Goal: Task Accomplishment & Management: Manage account settings

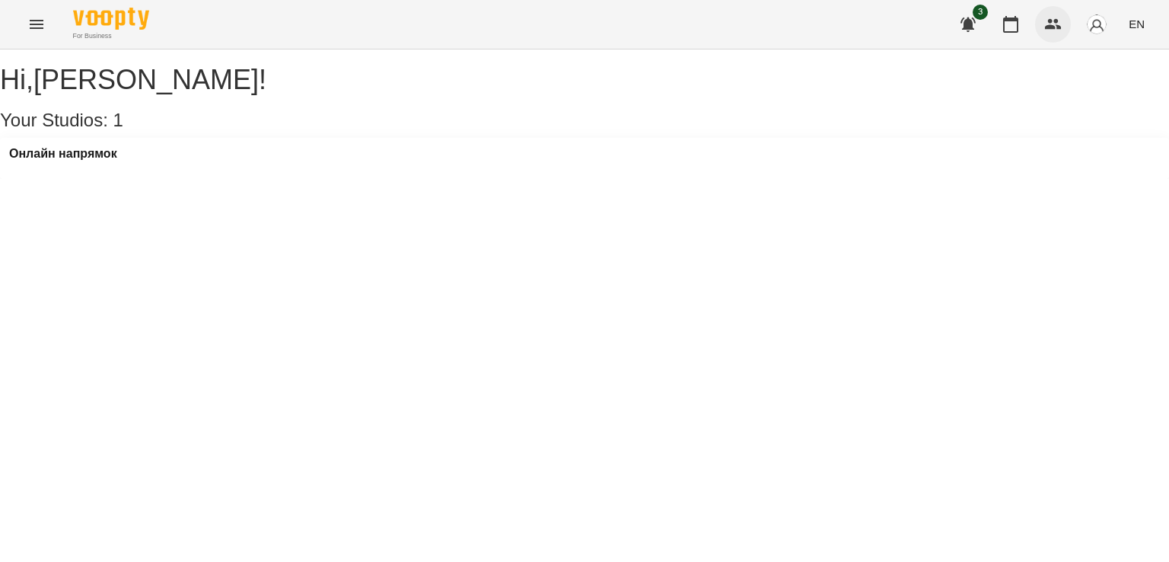
click at [1063, 24] on button "button" at bounding box center [1053, 24] width 37 height 37
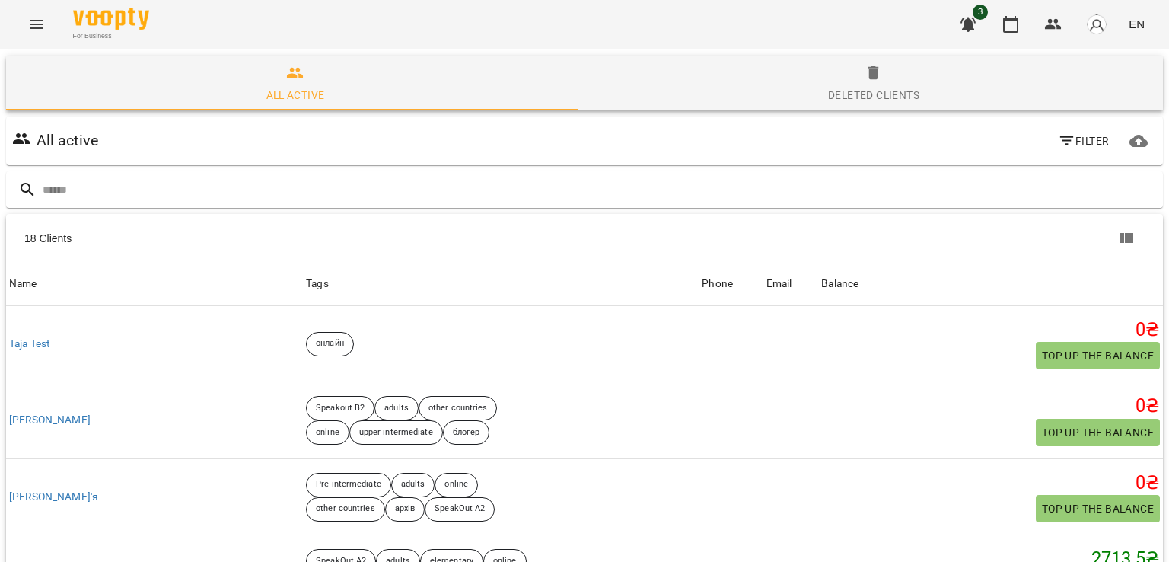
click at [1091, 31] on img "button" at bounding box center [1096, 24] width 21 height 21
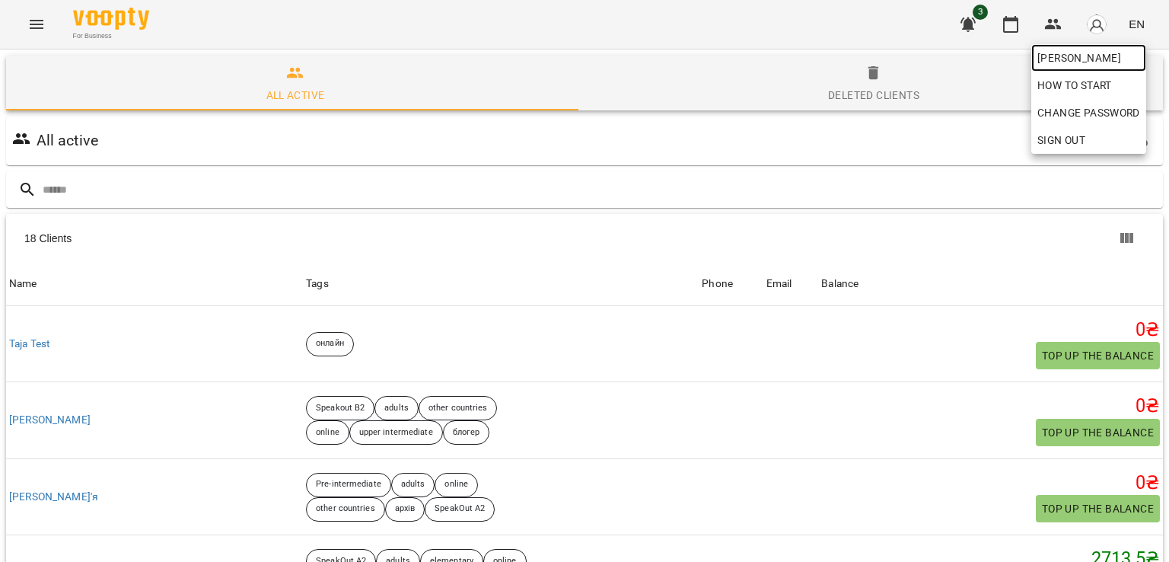
click at [1084, 60] on span "[PERSON_NAME]" at bounding box center [1088, 58] width 103 height 18
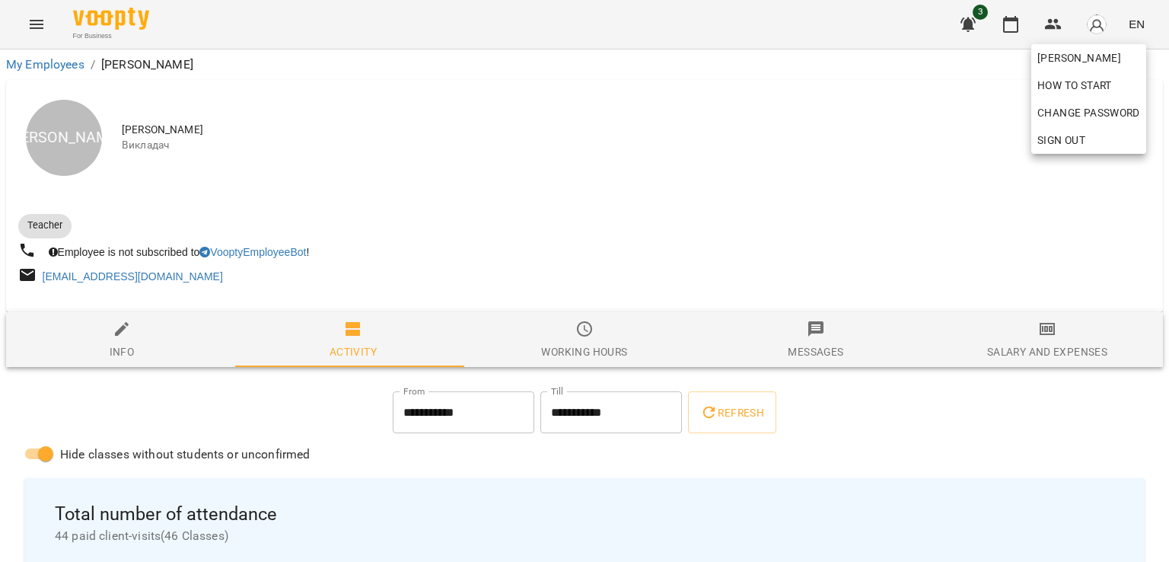
click at [731, 214] on div at bounding box center [584, 281] width 1169 height 562
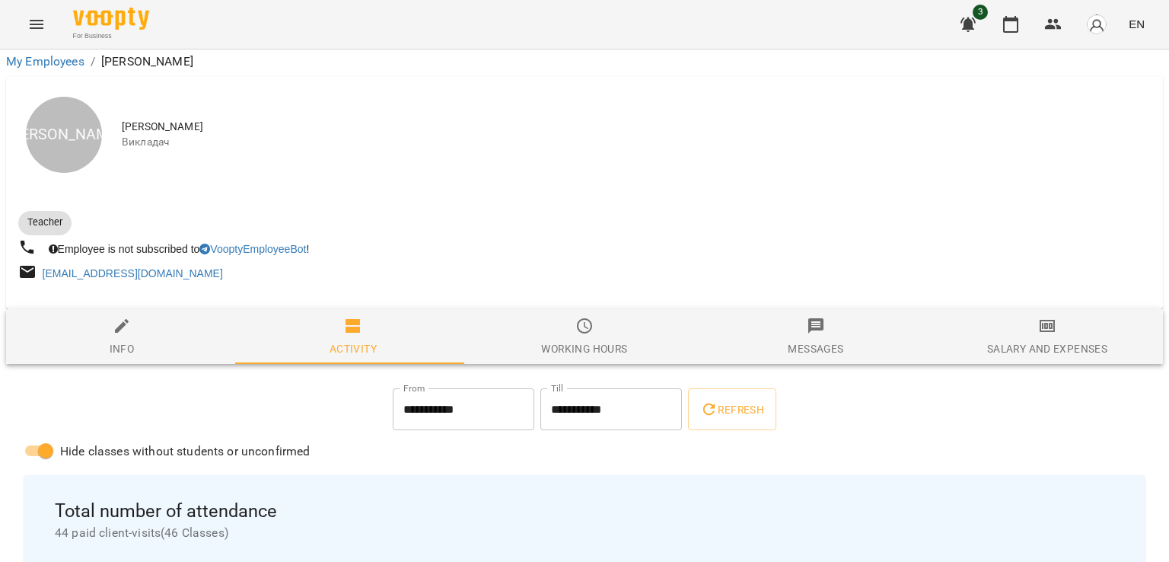
scroll to position [3990, 0]
click at [1055, 19] on icon "button" at bounding box center [1053, 24] width 18 height 18
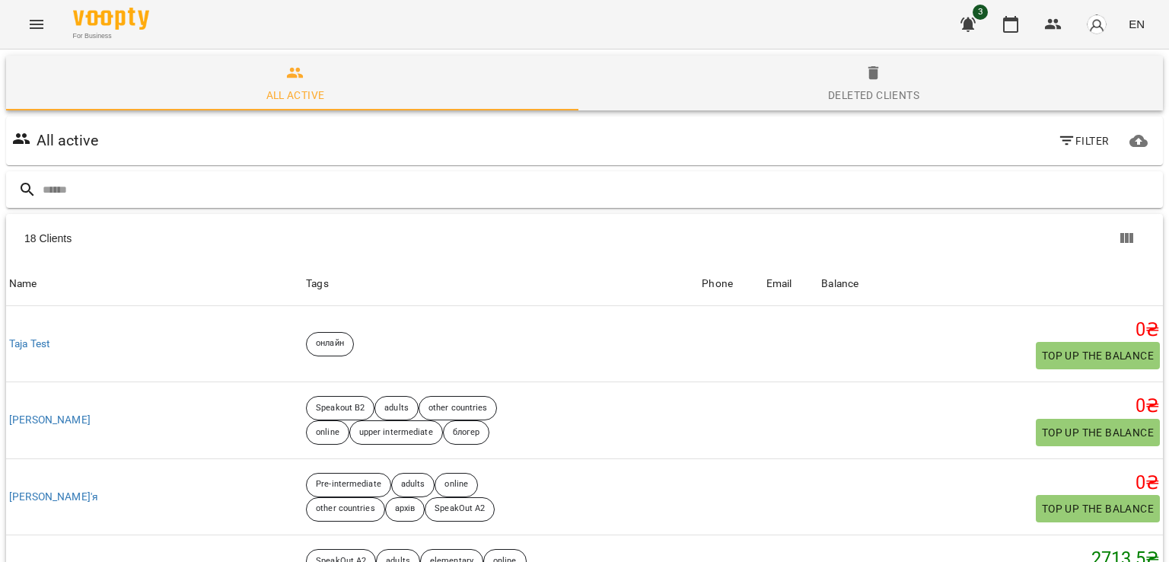
click at [236, 186] on input "text" at bounding box center [600, 189] width 1114 height 25
type input "****"
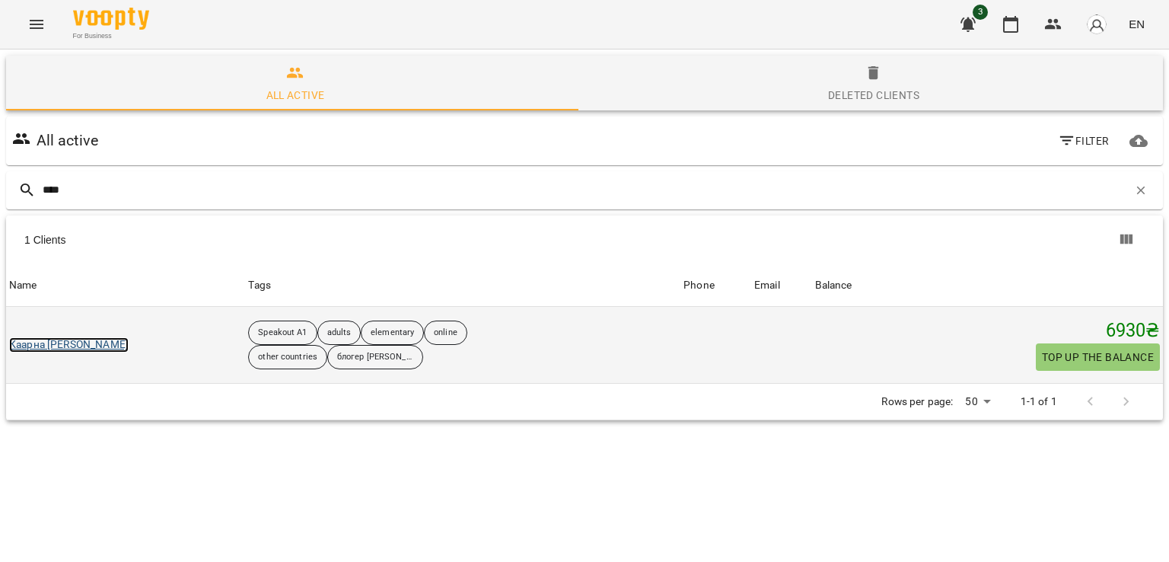
click at [56, 349] on link "Каарна [PERSON_NAME]" at bounding box center [68, 344] width 119 height 15
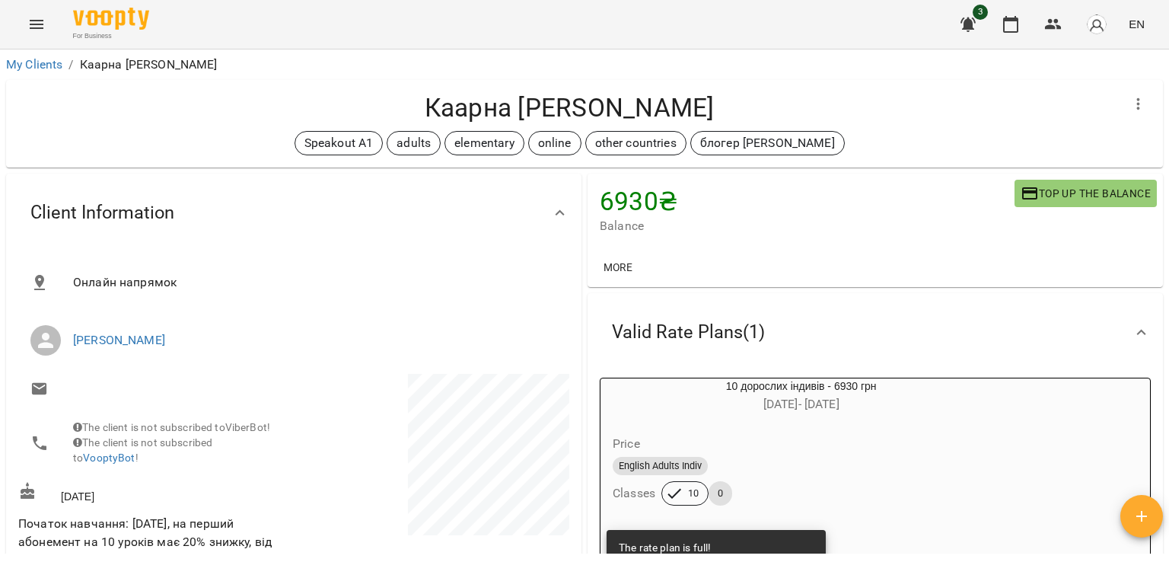
scroll to position [76, 0]
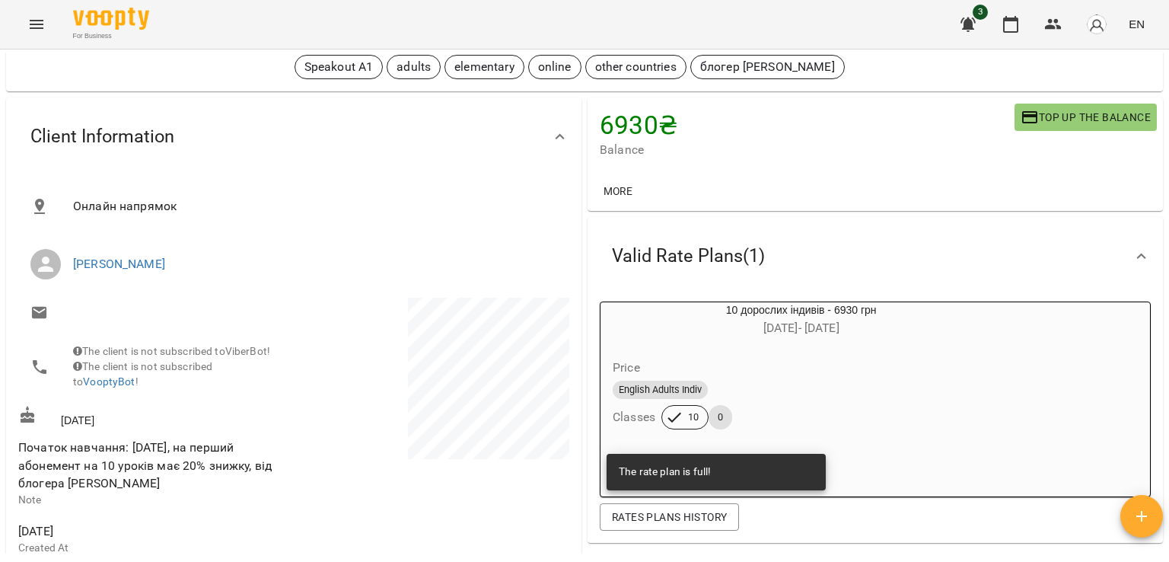
click at [1138, 501] on button "button" at bounding box center [1141, 516] width 43 height 43
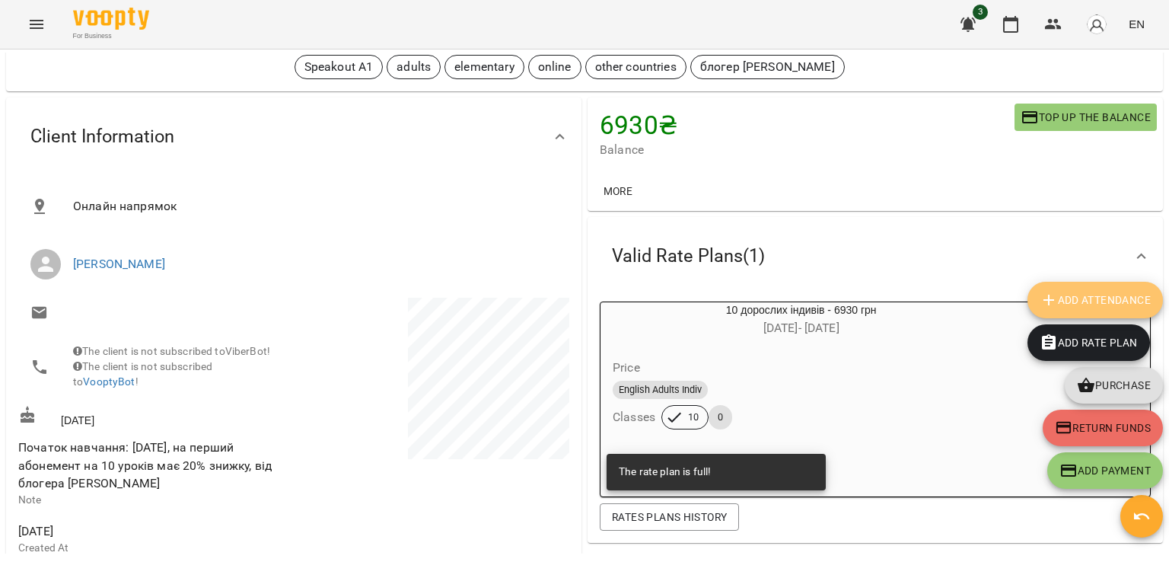
click at [1087, 306] on span "Add Attendance" at bounding box center [1094, 300] width 111 height 18
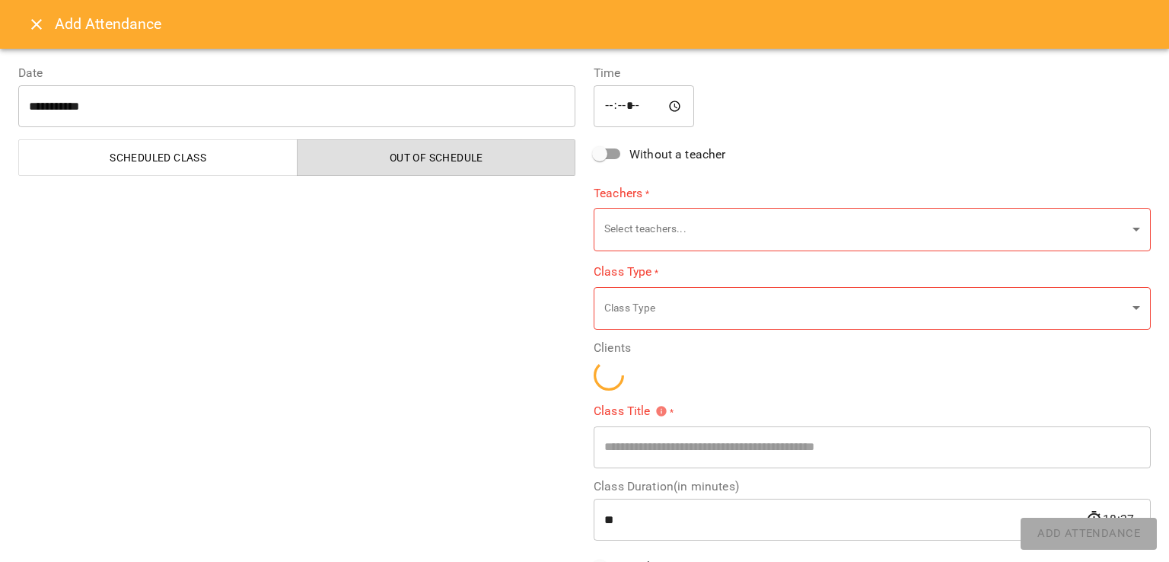
type input "**********"
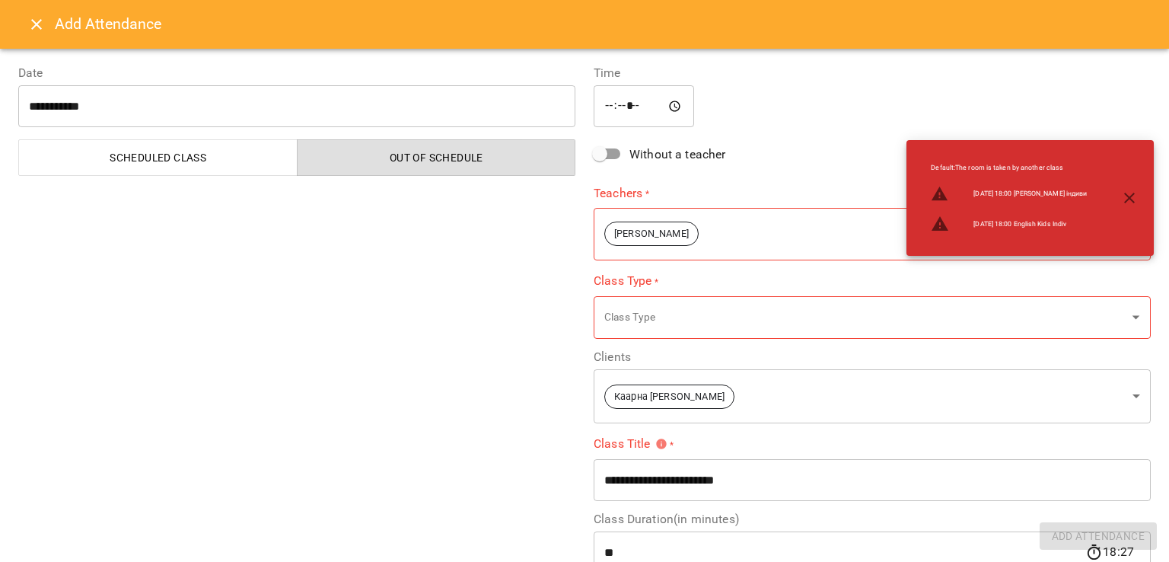
click at [131, 154] on span "Scheduled class" at bounding box center [158, 157] width 260 height 18
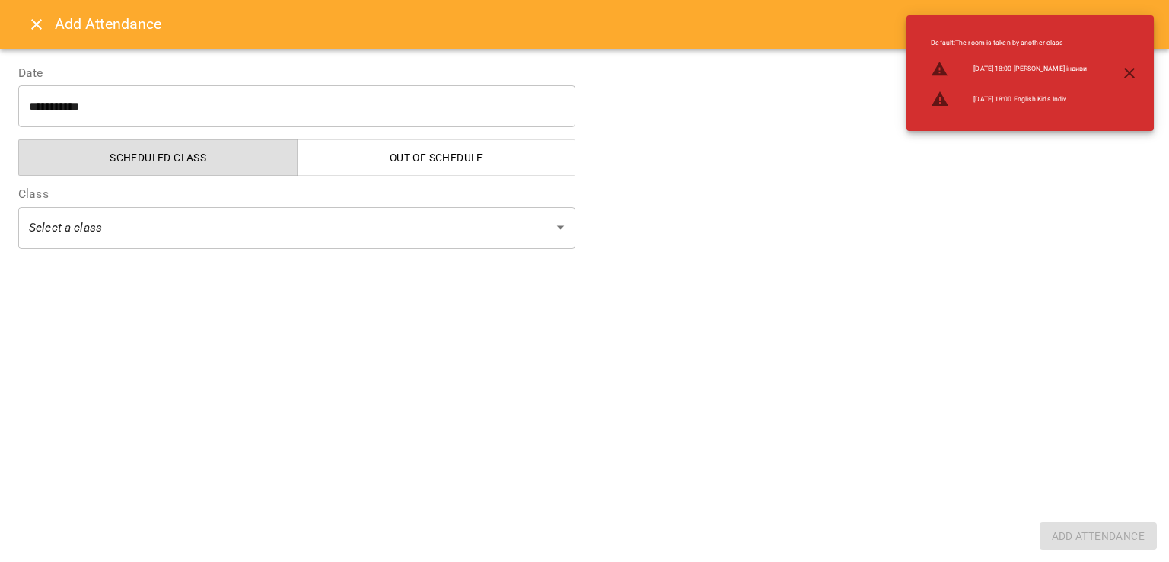
click at [271, 247] on body "For Business 3 EN My Clients / Каарна [PERSON_NAME] Каарна [PERSON_NAME] Speako…" at bounding box center [584, 305] width 1169 height 611
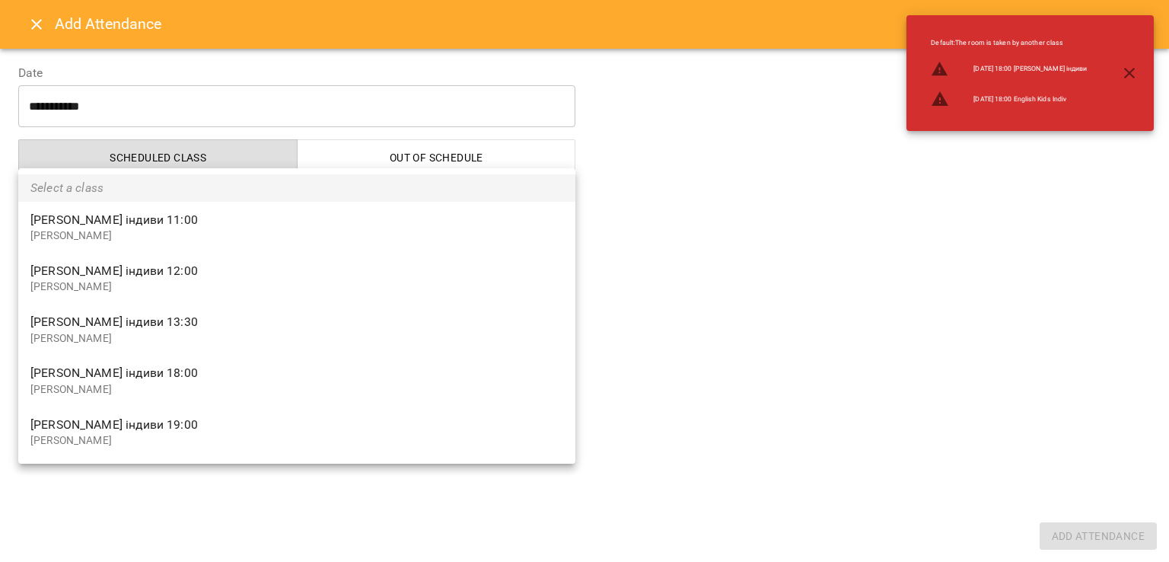
click at [271, 379] on span "[PERSON_NAME] індиви 18:00" at bounding box center [296, 373] width 533 height 18
type input "**********"
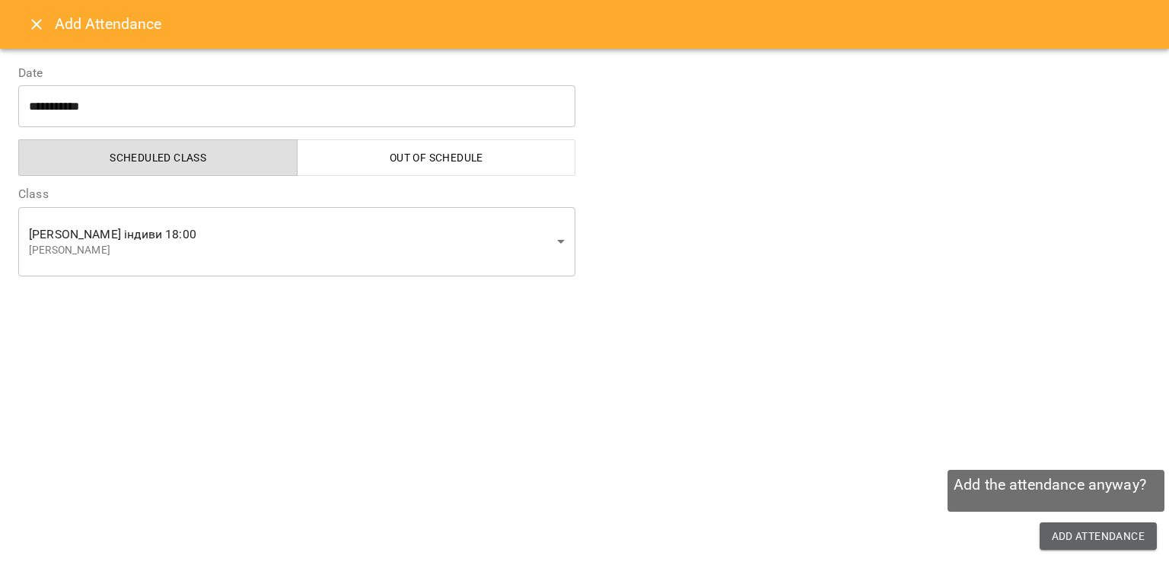
click at [1082, 527] on span "Add Attendance" at bounding box center [1099, 536] width 94 height 18
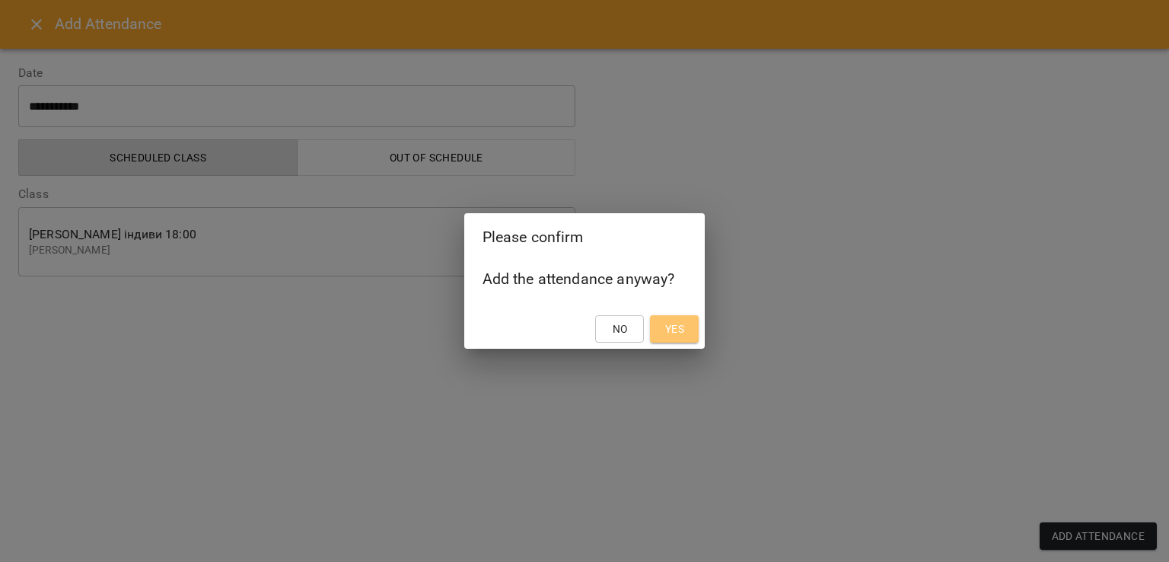
click at [671, 323] on span "Yes" at bounding box center [674, 329] width 19 height 18
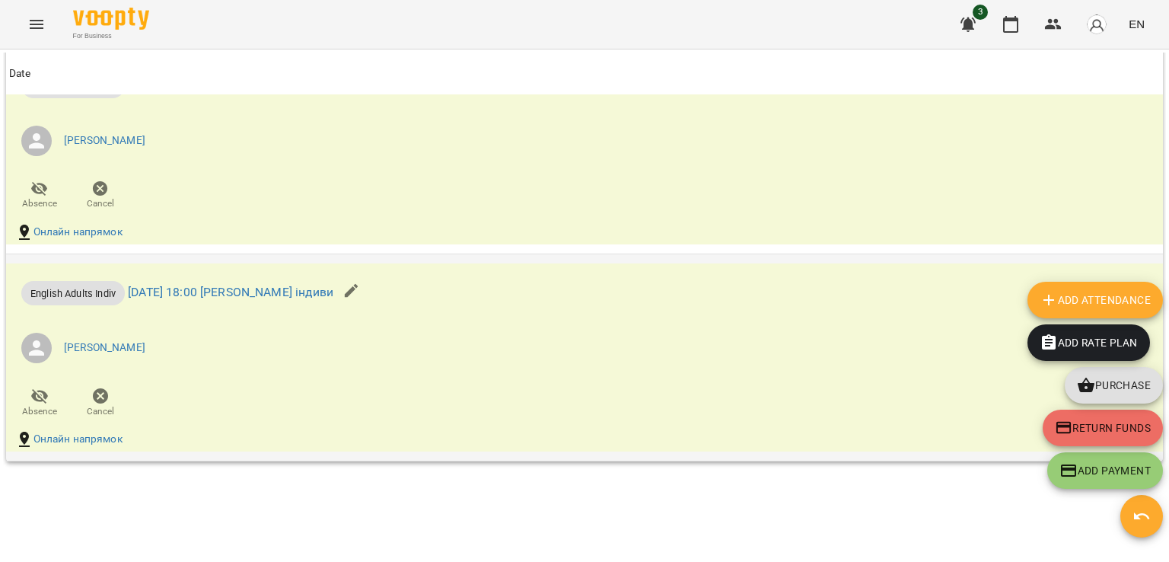
scroll to position [1727, 0]
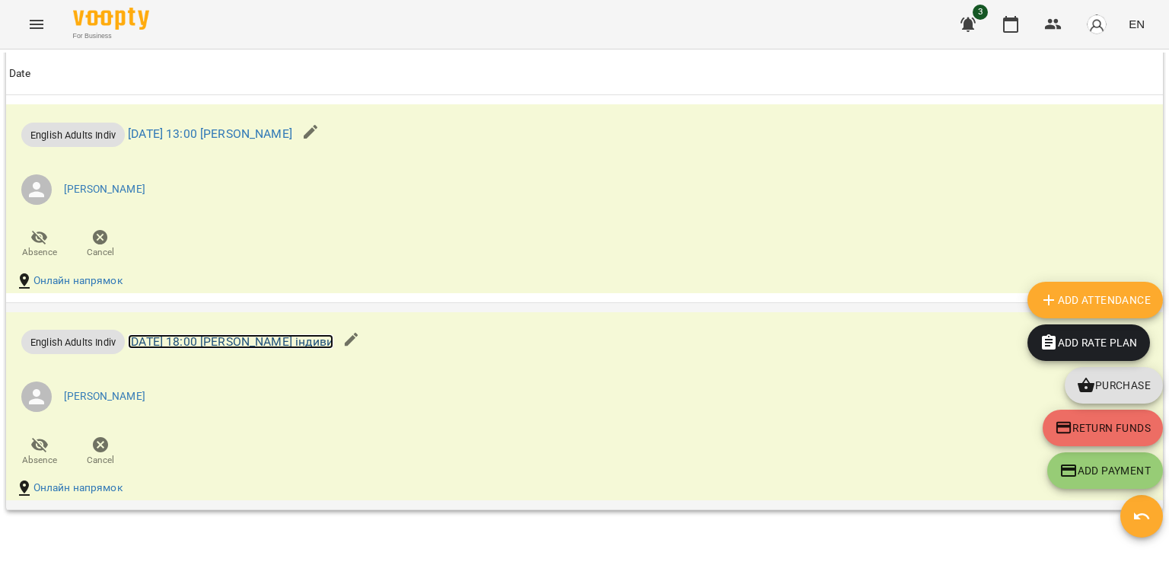
click at [333, 349] on link "[DATE] 18:00 [PERSON_NAME] індиви" at bounding box center [230, 341] width 205 height 14
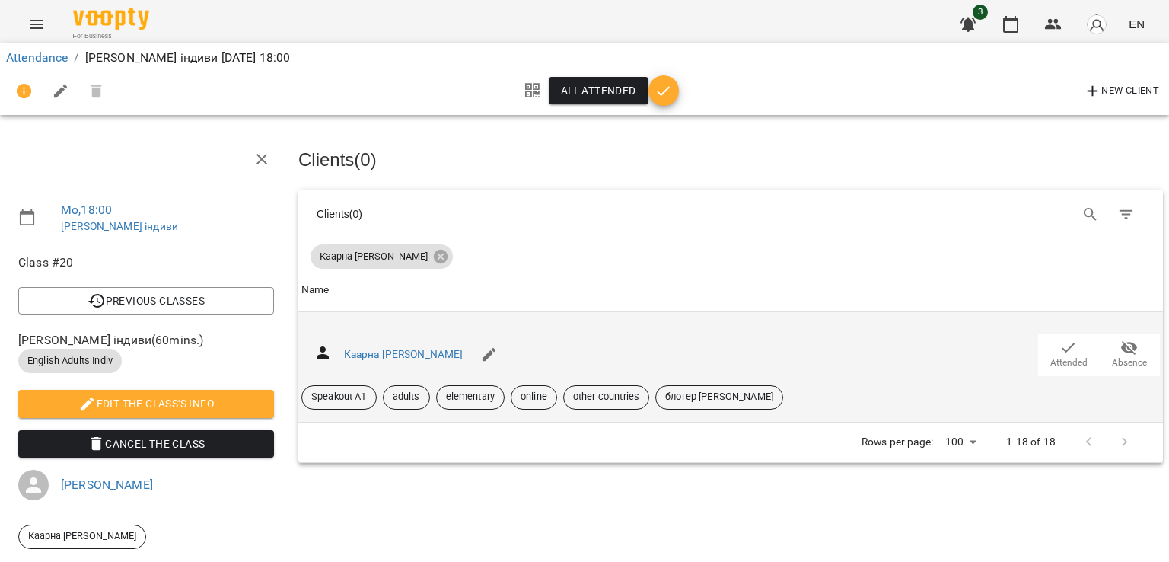
click at [1047, 328] on div "Каарна [PERSON_NAME] Attended Absence Speakout A1 adults elementary online othe…" at bounding box center [730, 366] width 858 height 85
click at [1059, 343] on icon "button" at bounding box center [1068, 348] width 18 height 18
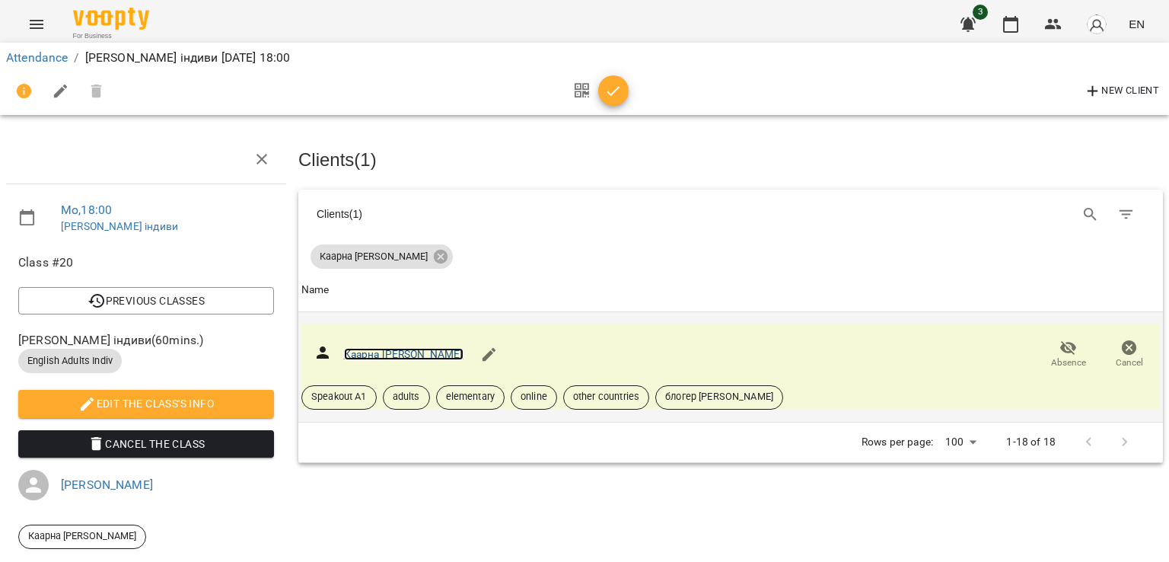
click at [364, 355] on link "Каарна [PERSON_NAME]" at bounding box center [403, 354] width 119 height 12
click at [1062, 22] on button "button" at bounding box center [1053, 24] width 37 height 37
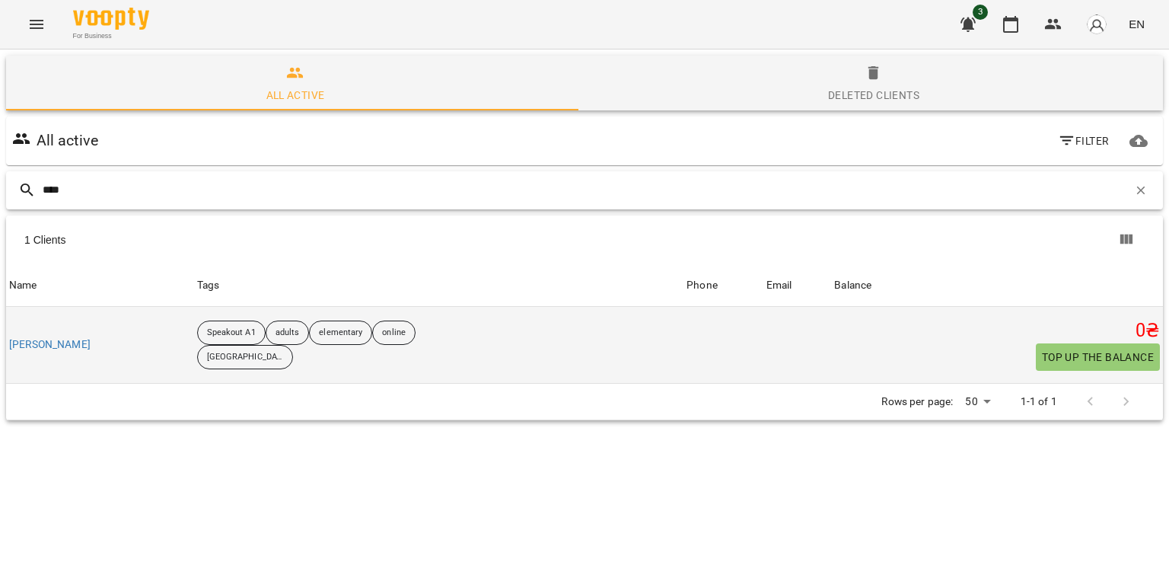
type input "****"
click at [79, 353] on div "[PERSON_NAME]" at bounding box center [50, 344] width 88 height 21
click at [78, 352] on div "[PERSON_NAME]" at bounding box center [50, 344] width 88 height 21
click at [78, 343] on link "[PERSON_NAME]" at bounding box center [49, 344] width 81 height 15
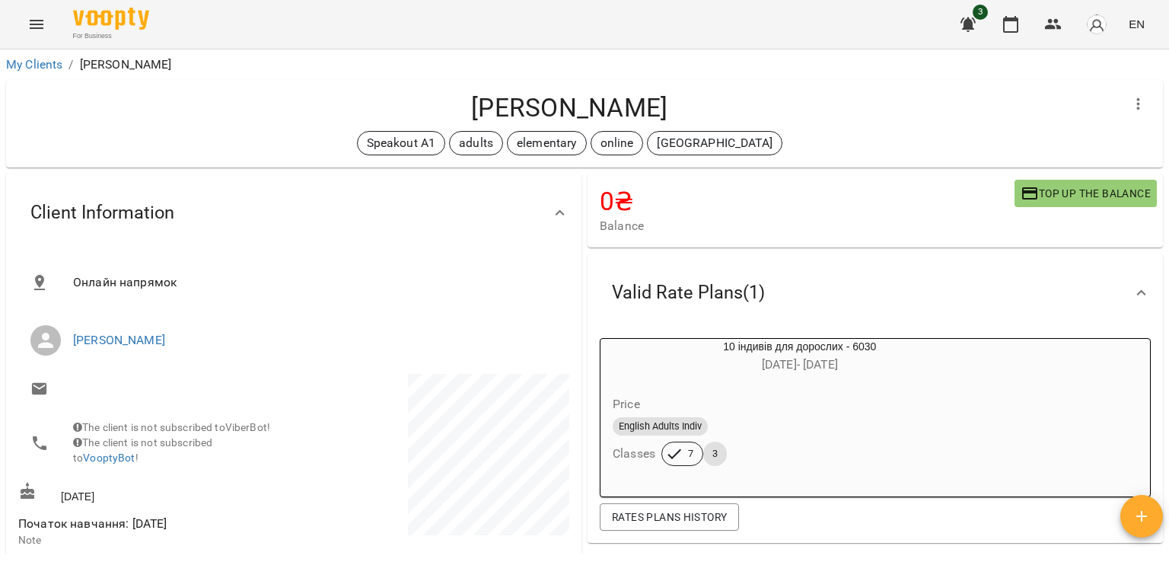
click at [1133, 529] on button "button" at bounding box center [1141, 516] width 43 height 43
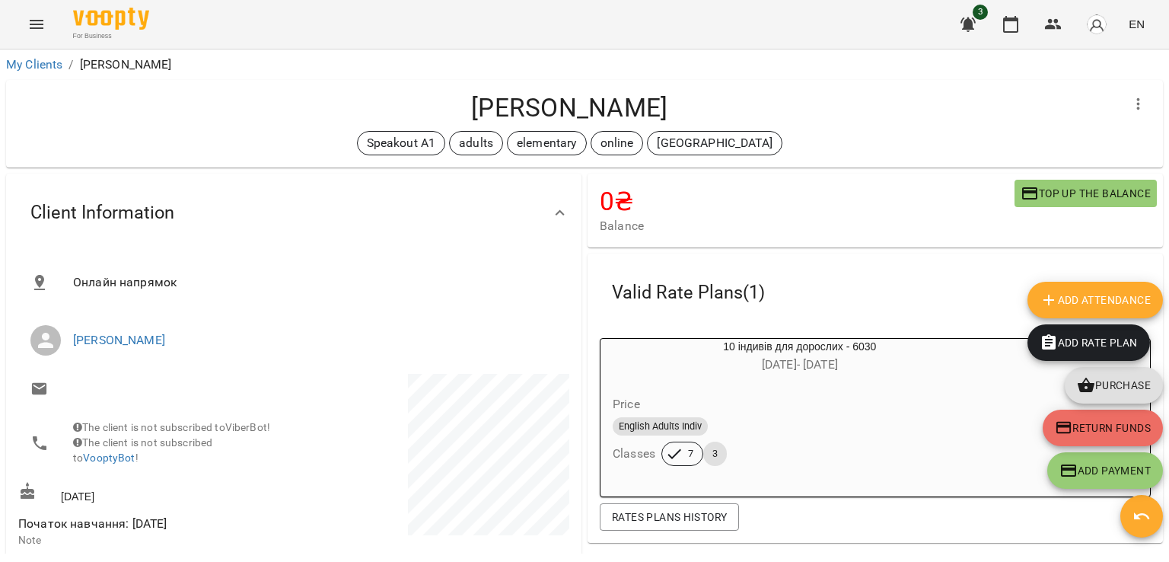
click at [1111, 300] on span "Add Attendance" at bounding box center [1094, 300] width 111 height 18
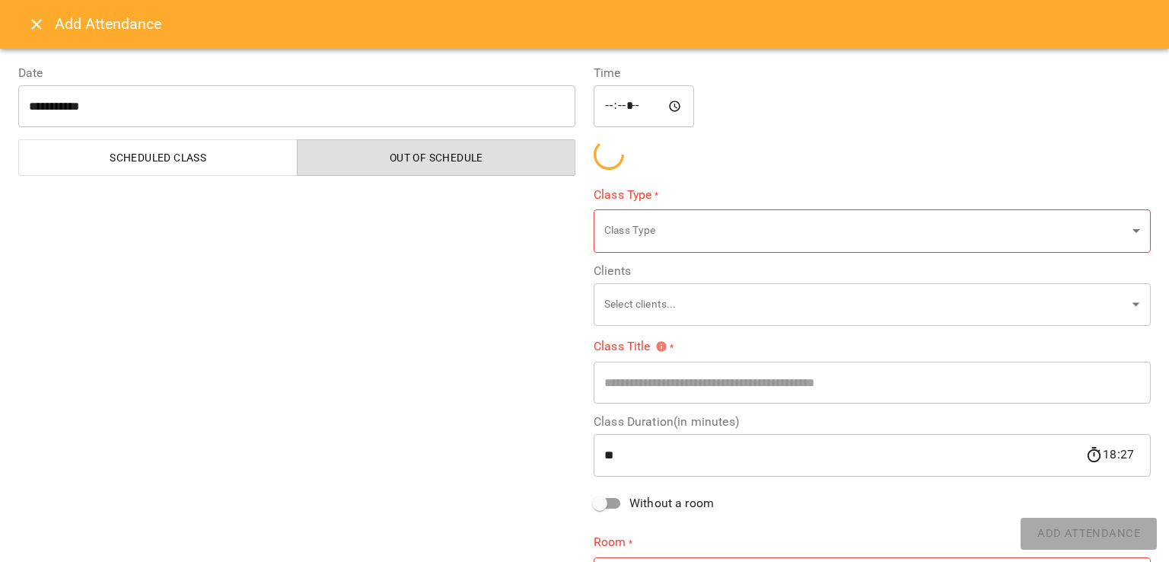
type input "**********"
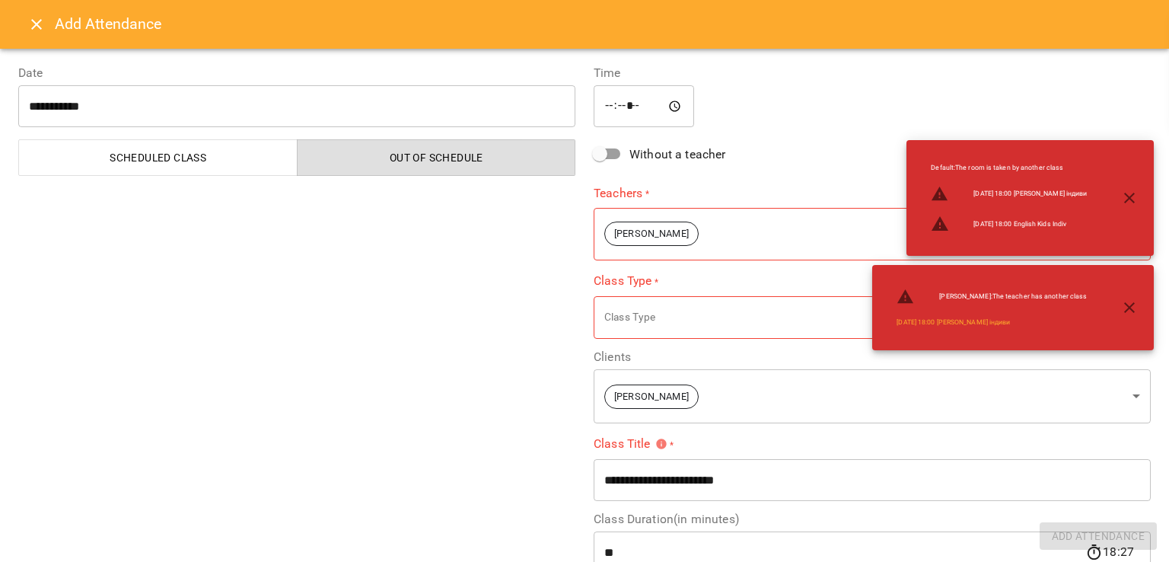
click at [193, 168] on button "Scheduled class" at bounding box center [157, 157] width 279 height 37
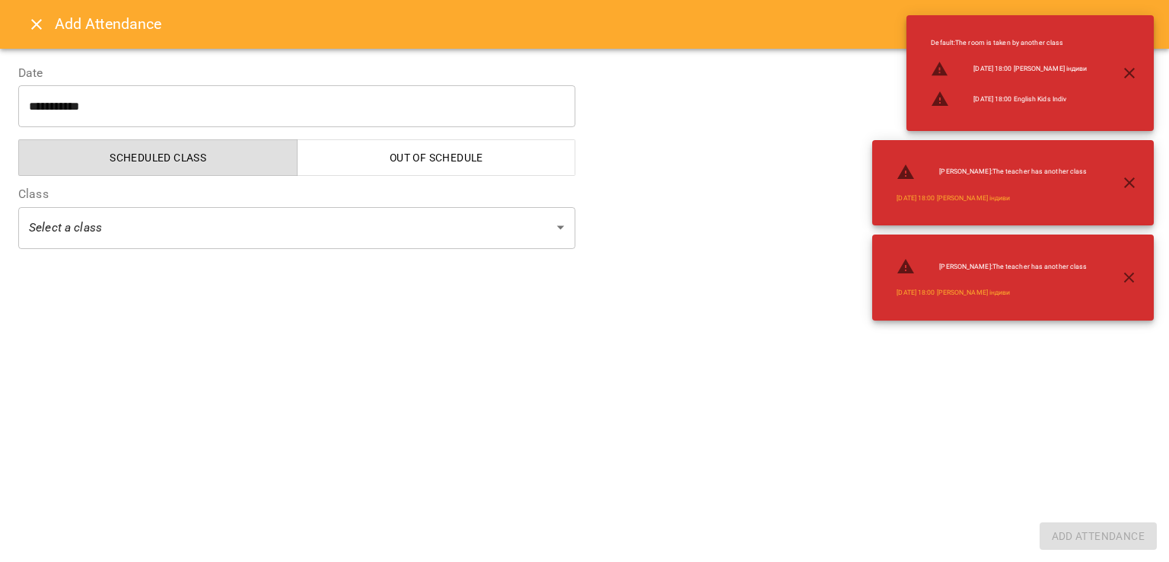
click at [209, 229] on body "**********" at bounding box center [584, 305] width 1169 height 611
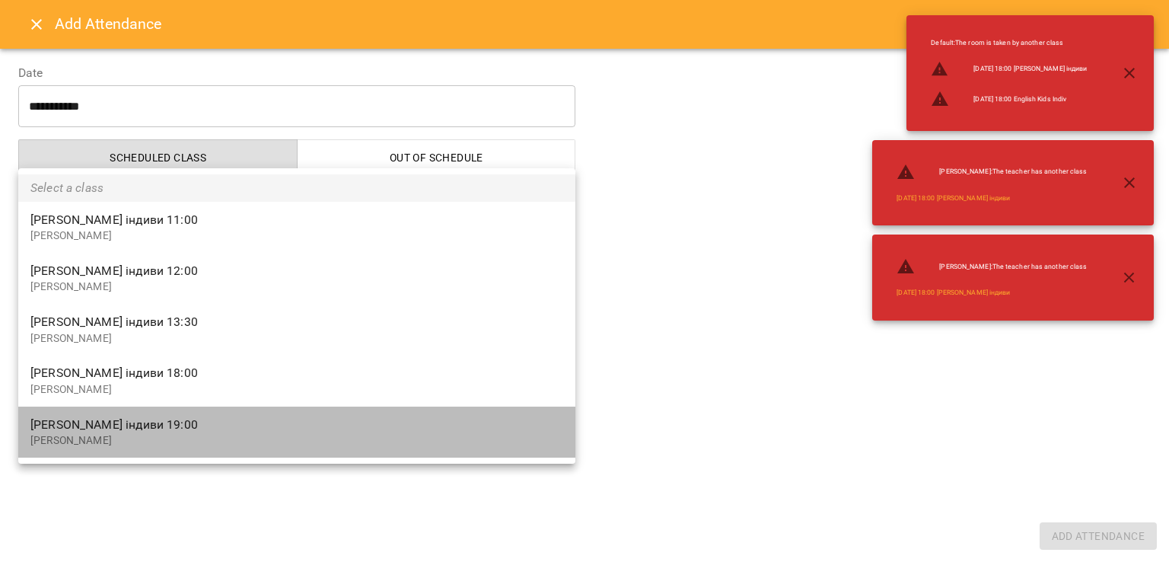
click at [272, 439] on p "[PERSON_NAME]" at bounding box center [296, 440] width 533 height 15
type input "**********"
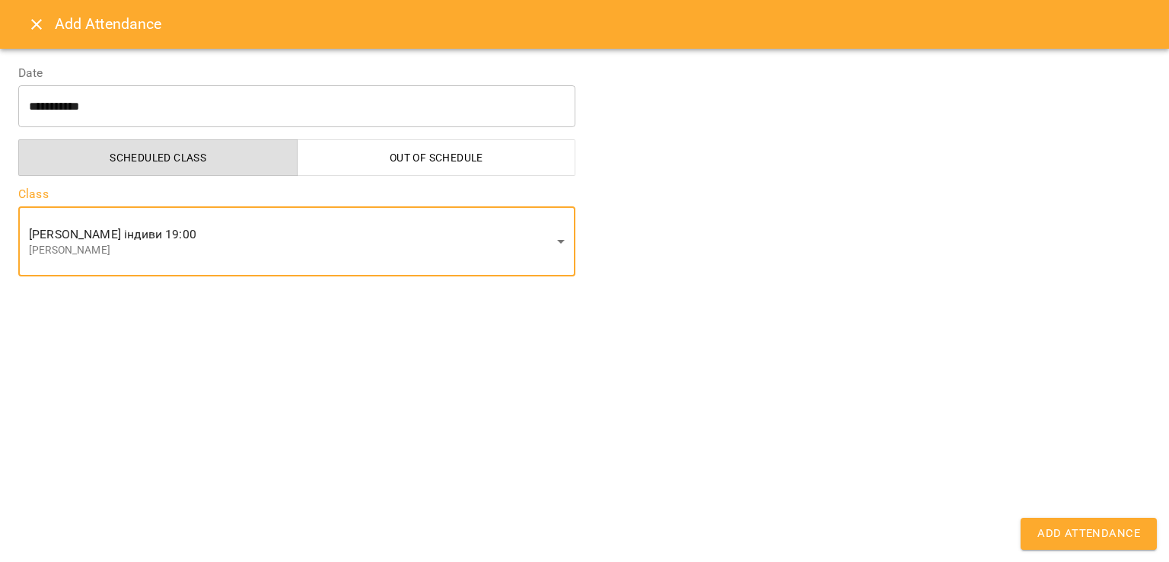
click at [1126, 546] on button "Add Attendance" at bounding box center [1088, 533] width 136 height 32
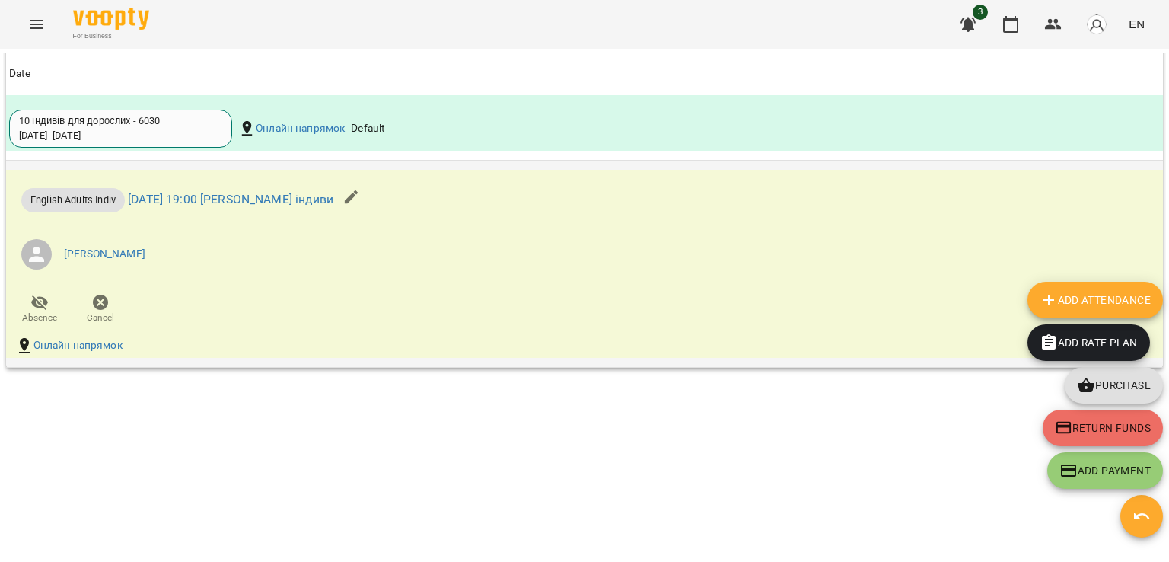
scroll to position [1497, 0]
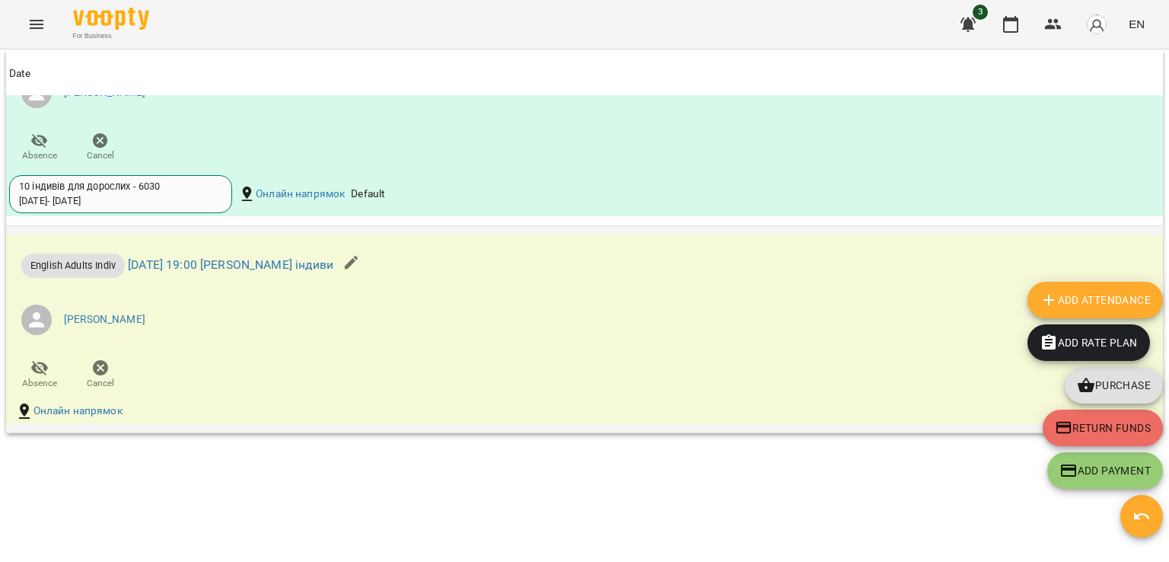
click at [307, 266] on p "English Adults Indiv [DATE] 19:00 [PERSON_NAME] індиви" at bounding box center [177, 265] width 312 height 24
click at [312, 267] on link "[DATE] 19:00 [PERSON_NAME] індиви" at bounding box center [230, 264] width 205 height 14
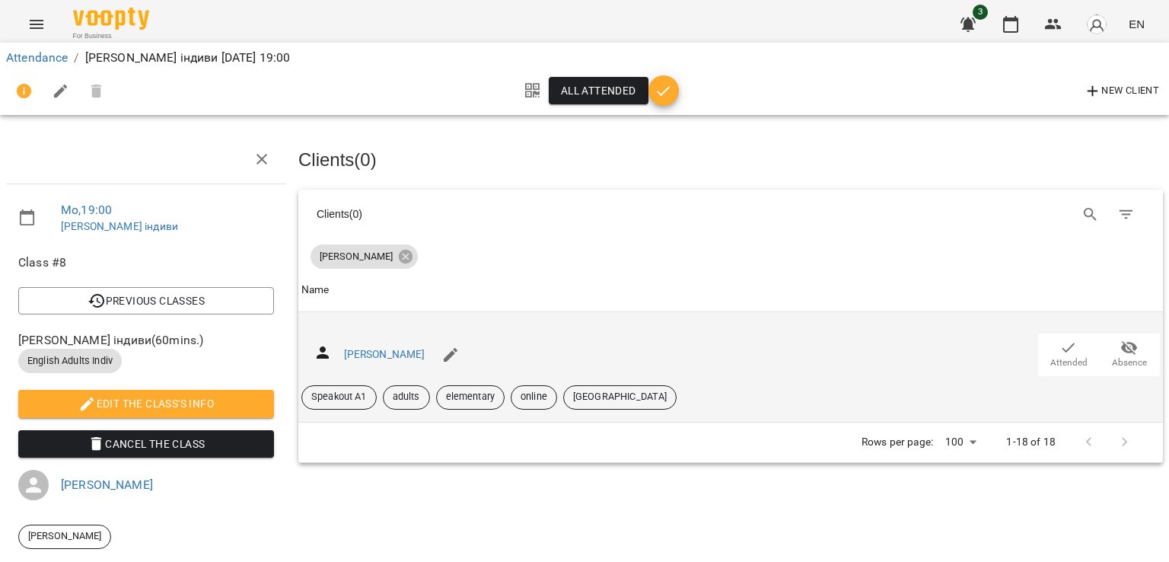
click at [1050, 359] on span "Attended" at bounding box center [1068, 362] width 37 height 13
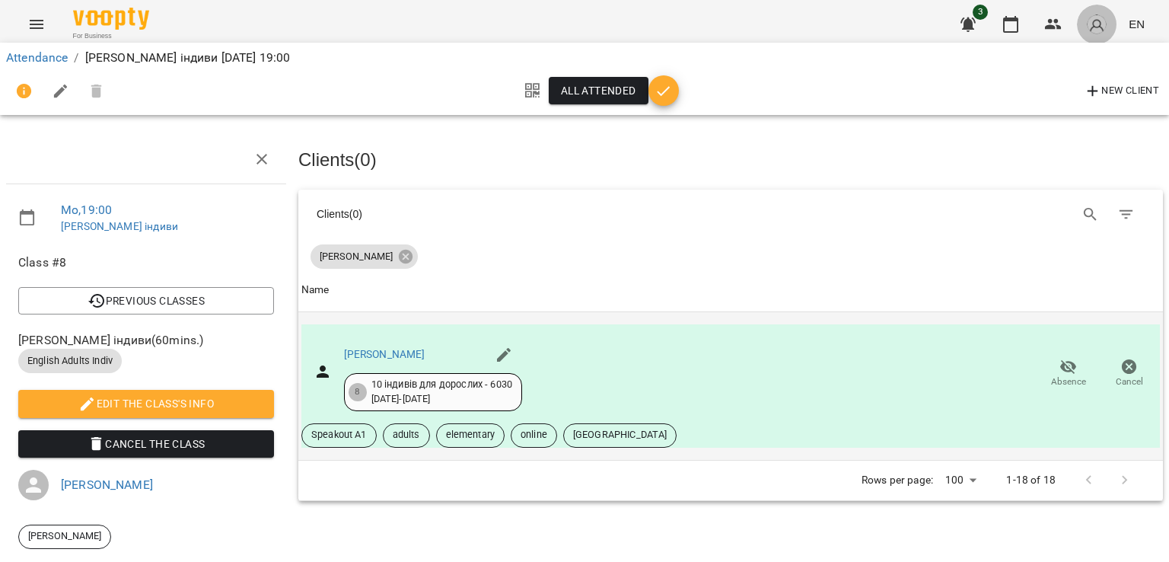
click at [1103, 25] on img "button" at bounding box center [1096, 24] width 21 height 21
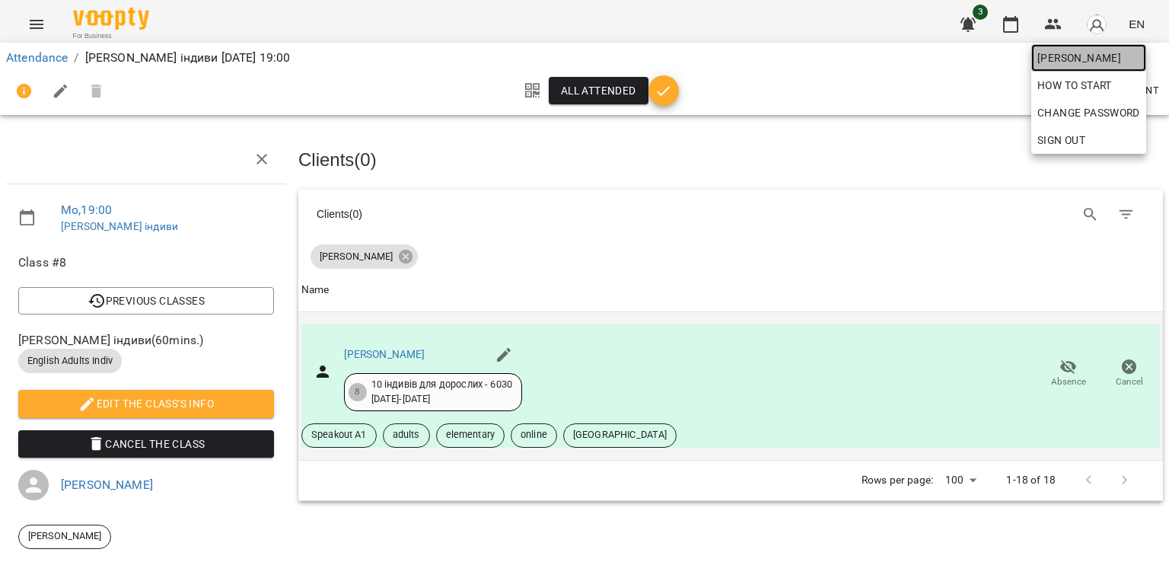
click at [1082, 58] on span "[PERSON_NAME]" at bounding box center [1088, 58] width 103 height 18
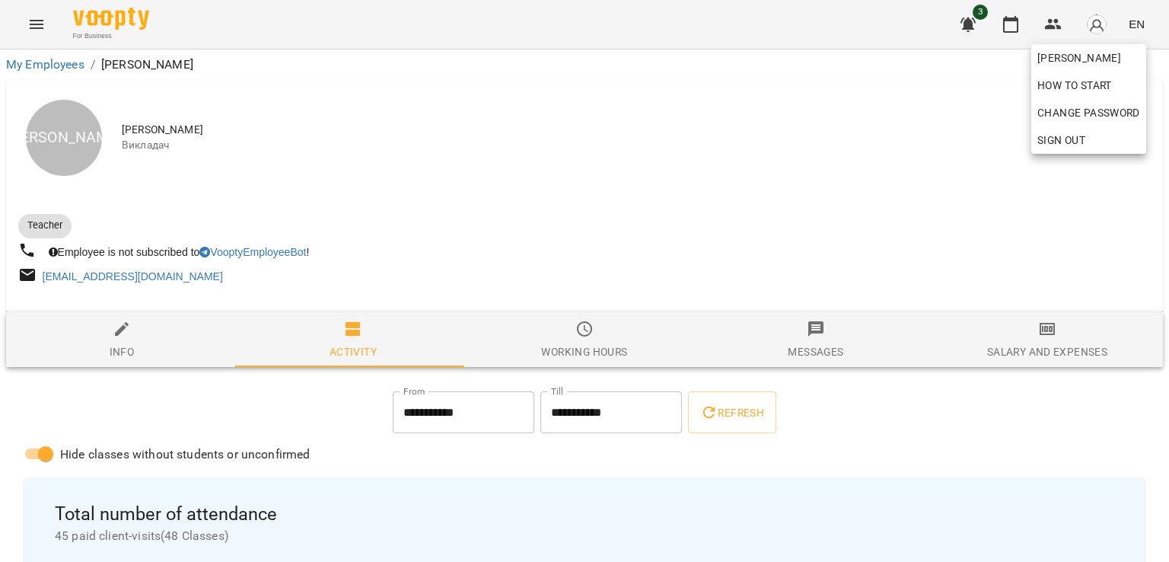
click at [802, 129] on div at bounding box center [584, 281] width 1169 height 562
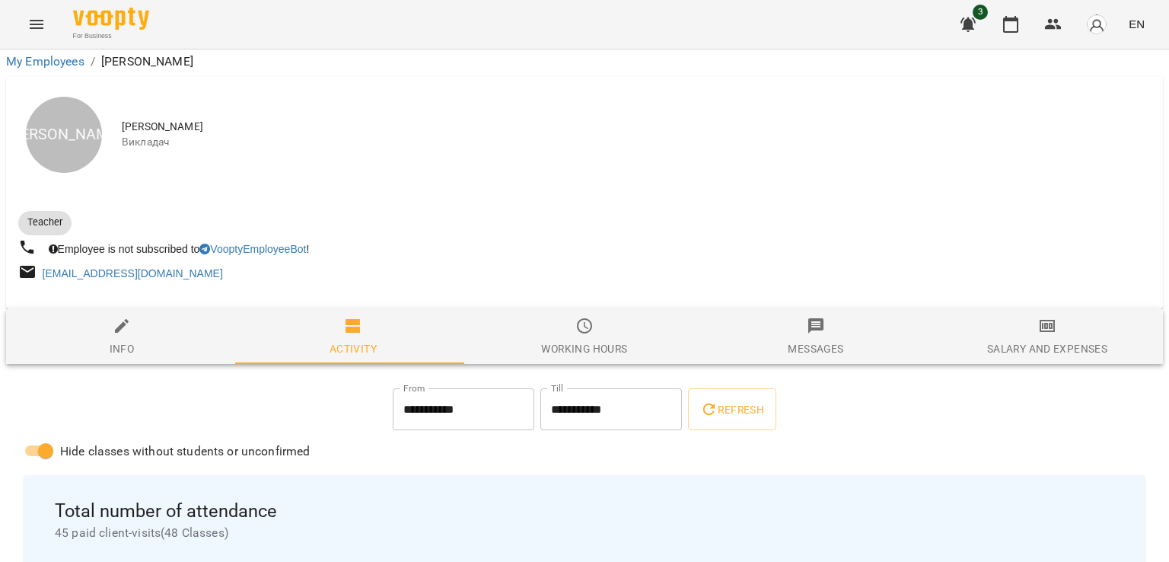
scroll to position [609, 0]
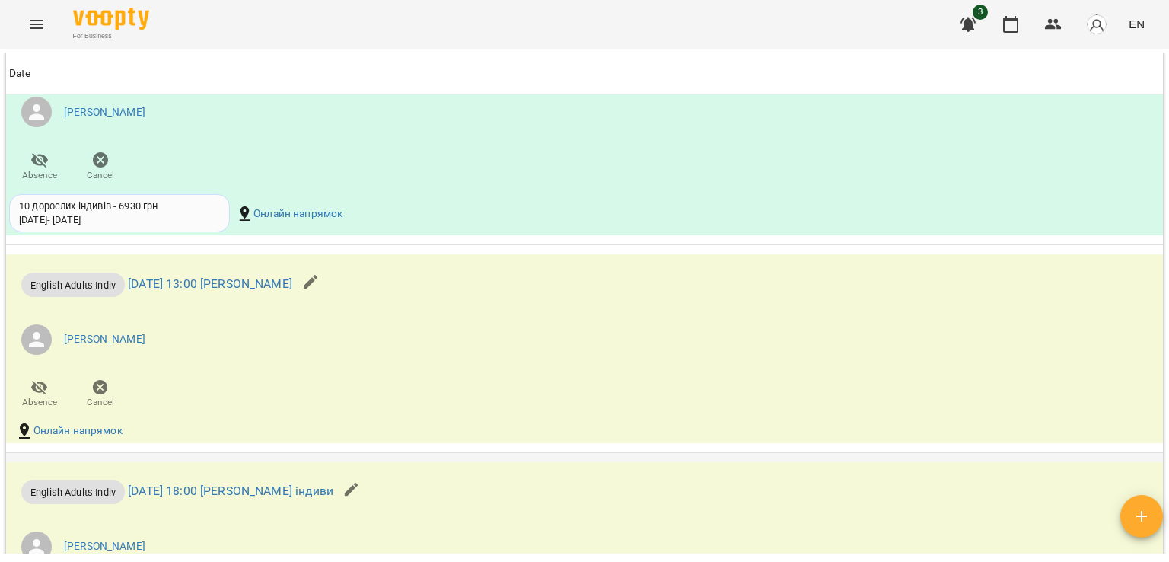
scroll to position [1574, 0]
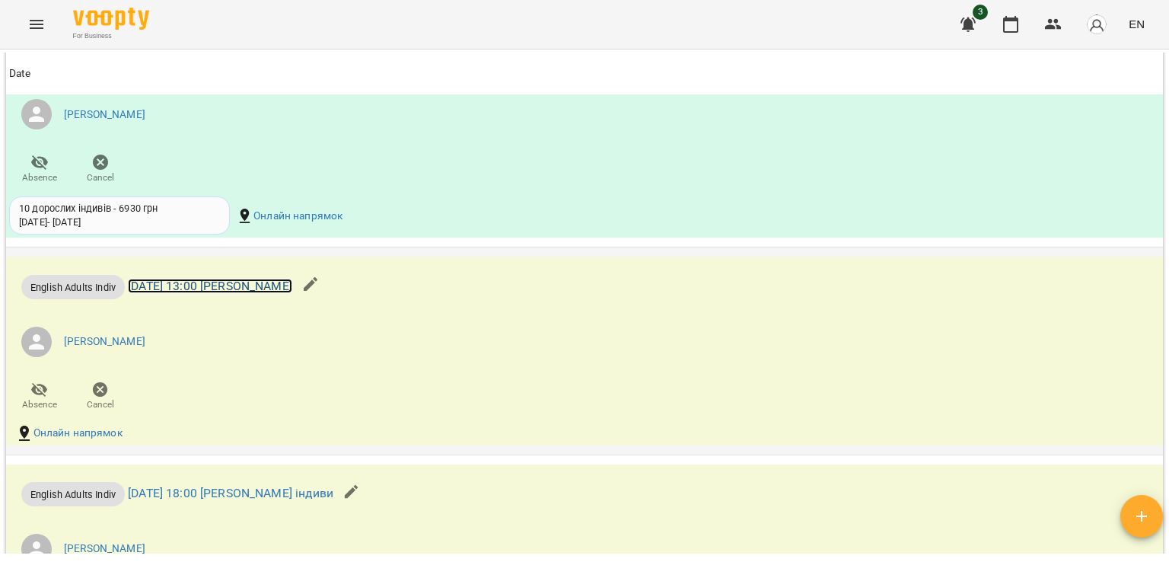
click at [292, 291] on link "[DATE] 13:00 [PERSON_NAME]" at bounding box center [210, 286] width 164 height 14
